Goal: Find specific page/section: Find specific page/section

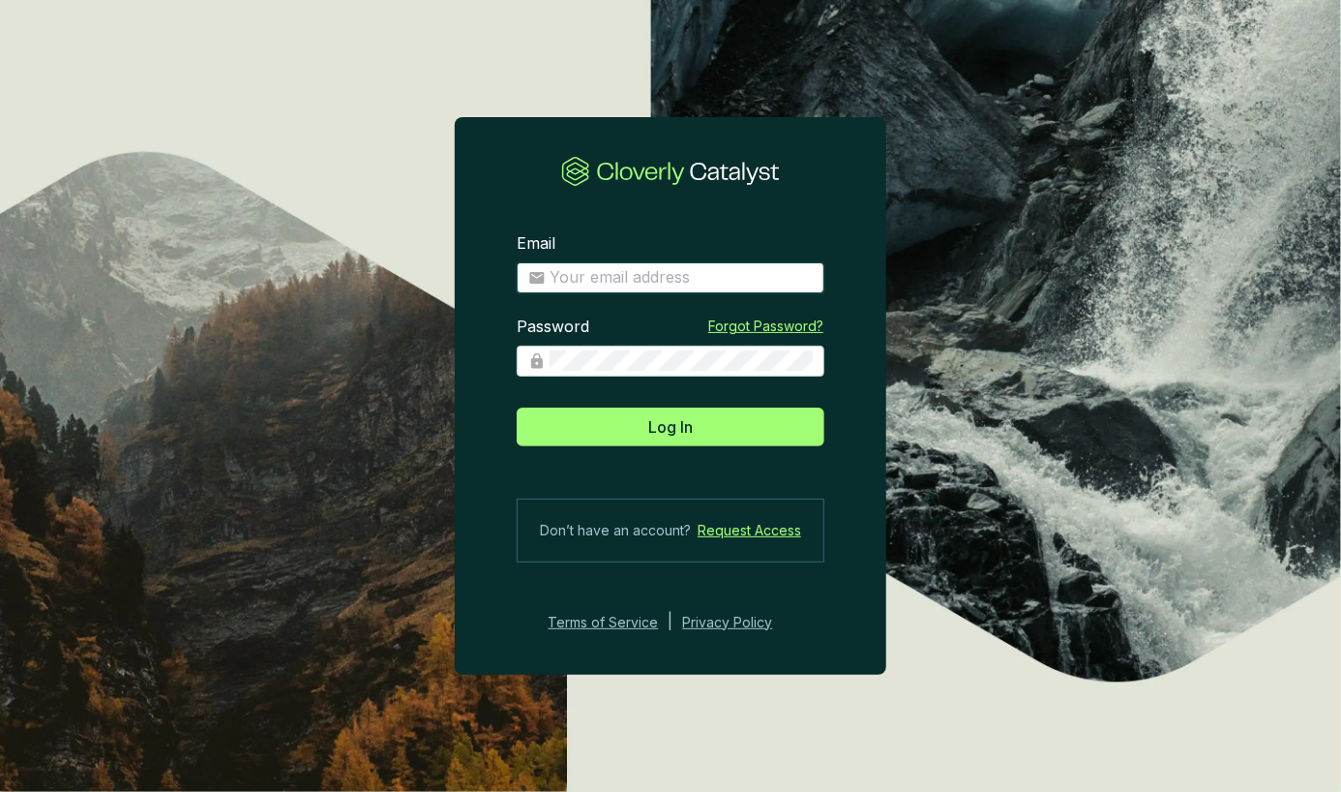
type input "[PERSON_NAME][EMAIL_ADDRESS][DOMAIN_NAME]"
click at [706, 423] on button "Log In" at bounding box center [671, 426] width 308 height 39
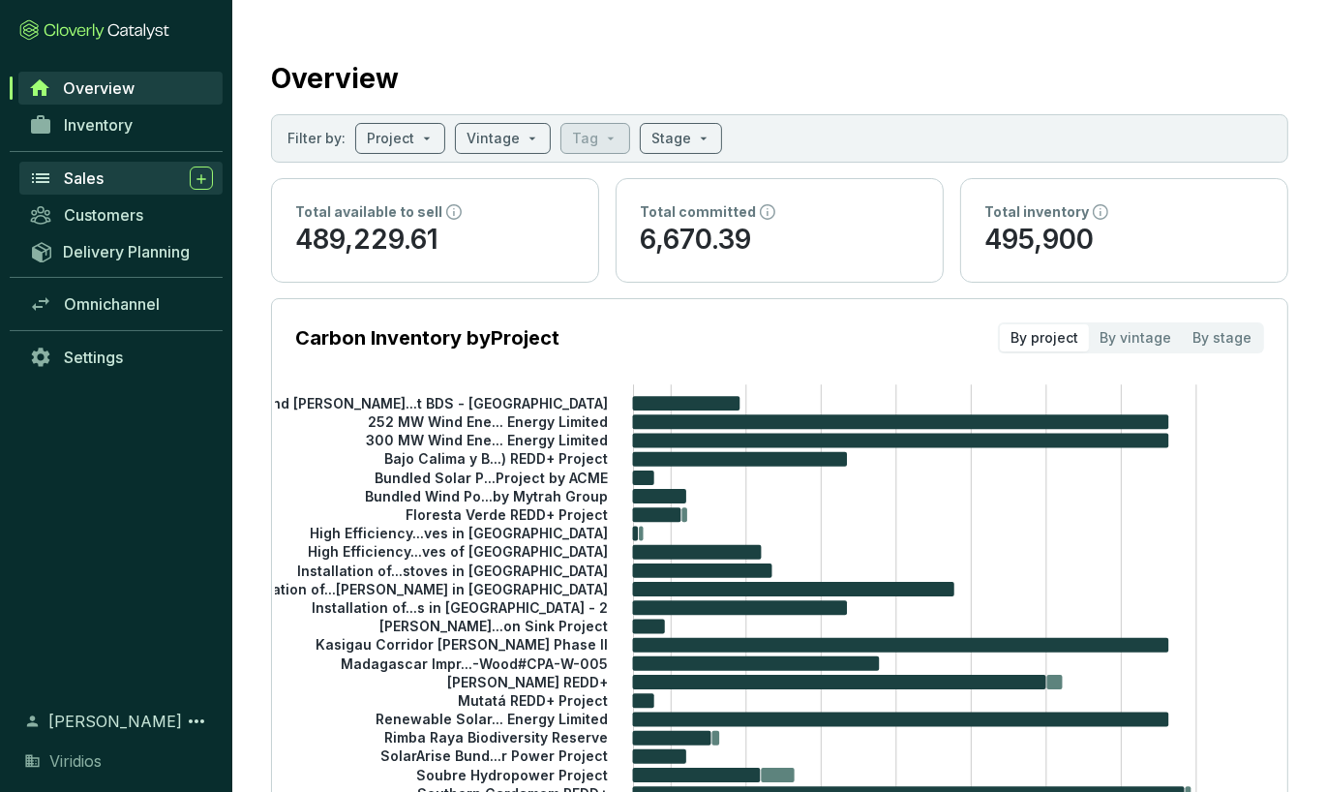
click at [134, 180] on div "Sales" at bounding box center [138, 177] width 149 height 23
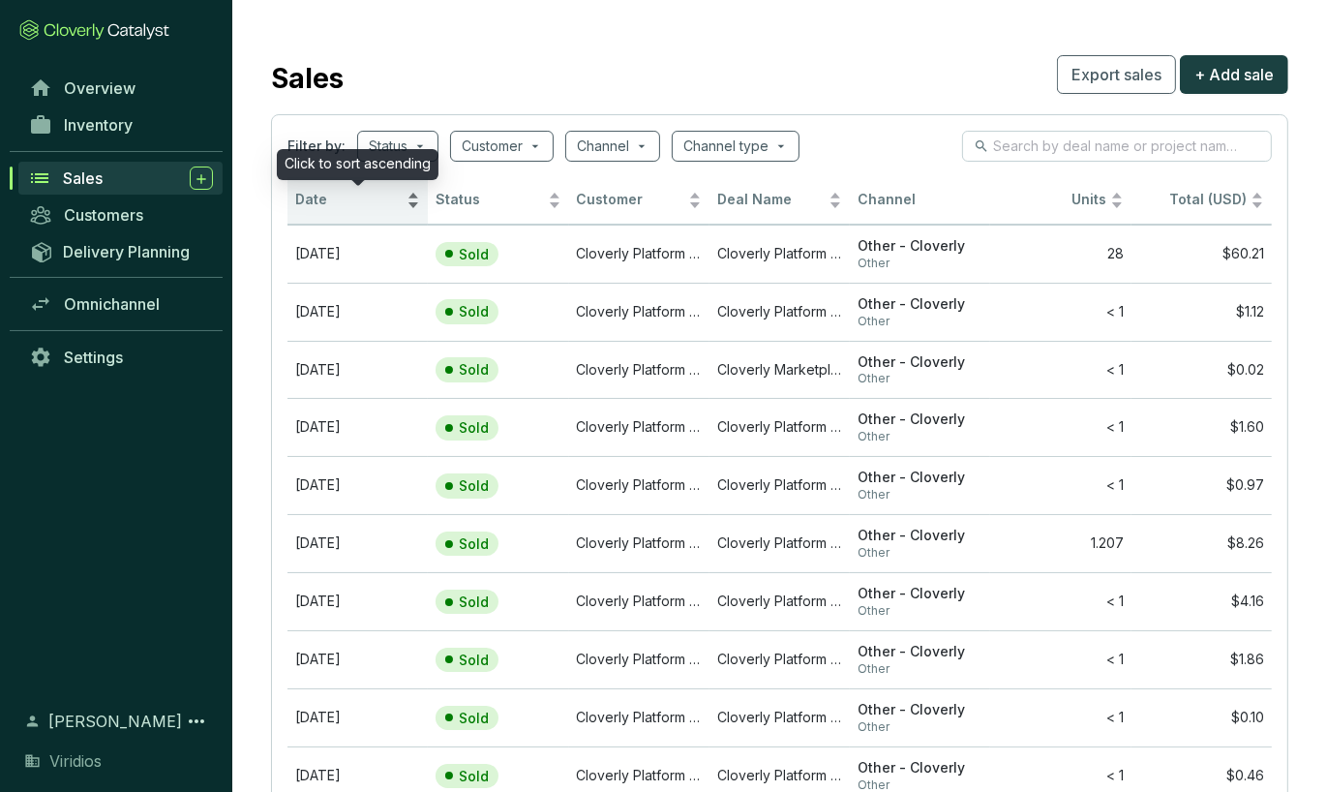
click at [339, 205] on span "Date" at bounding box center [348, 200] width 107 height 18
click at [410, 206] on div "Date" at bounding box center [357, 200] width 125 height 23
